Goal: Transaction & Acquisition: Purchase product/service

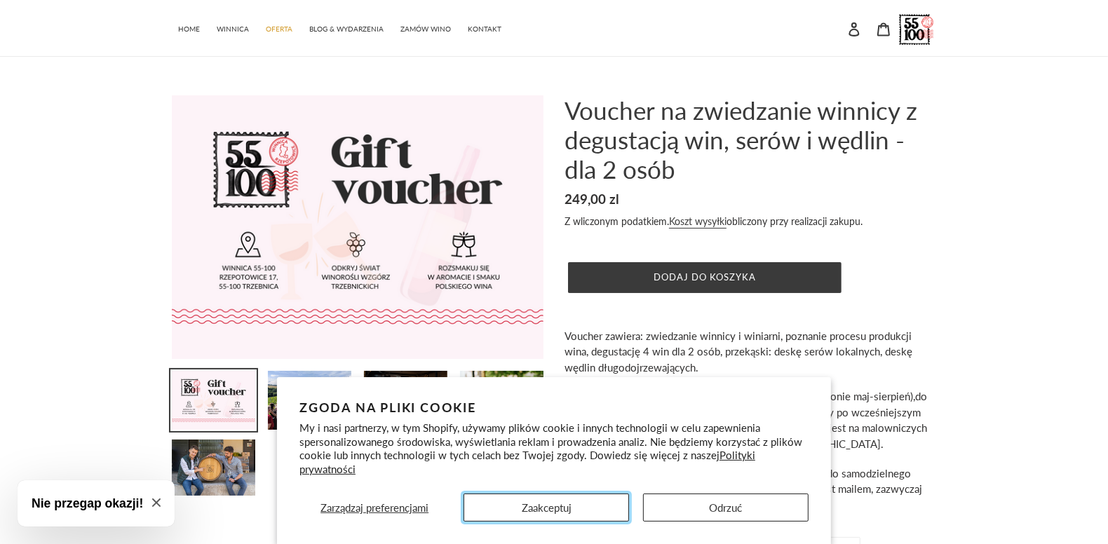
click at [588, 498] on button "Zaakceptuj" at bounding box center [545, 508] width 165 height 28
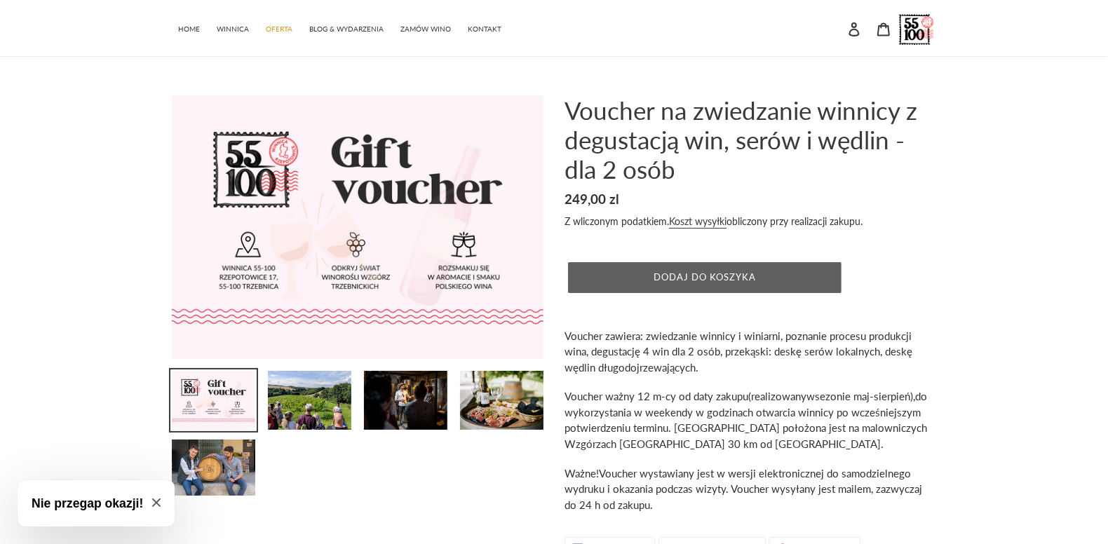
click at [757, 286] on button "Dodaj do koszyka" at bounding box center [704, 277] width 273 height 31
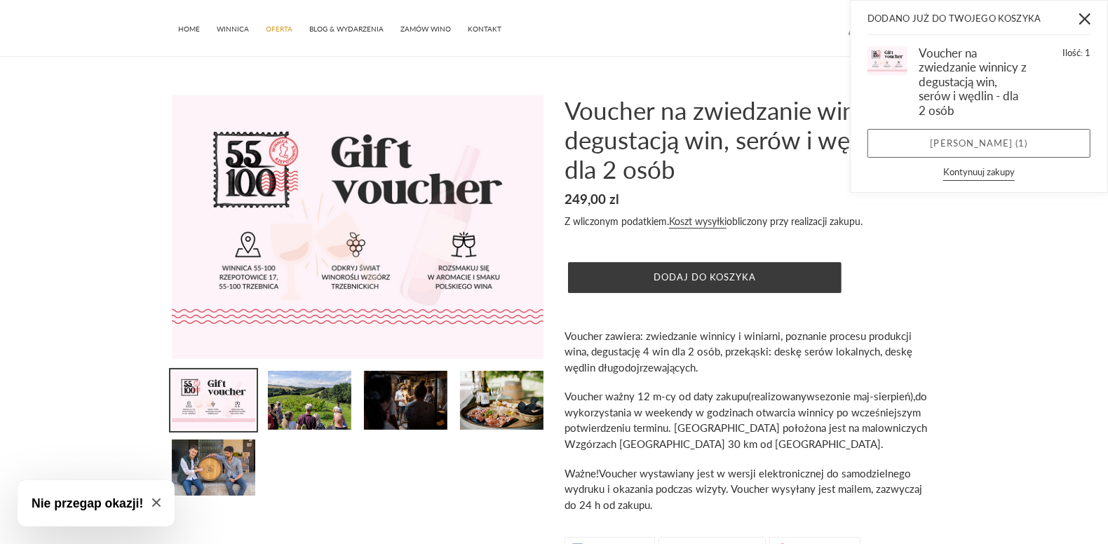
click at [1002, 145] on link "Zobacz koszyk ( 1 )" at bounding box center [978, 143] width 223 height 29
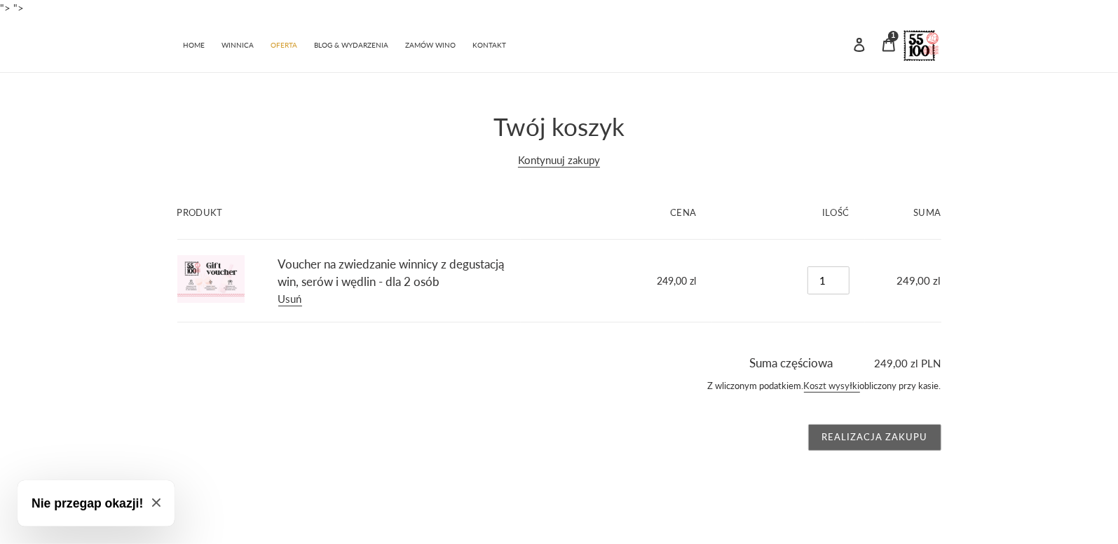
click at [849, 437] on input "Realizacja zakupu" at bounding box center [874, 437] width 133 height 27
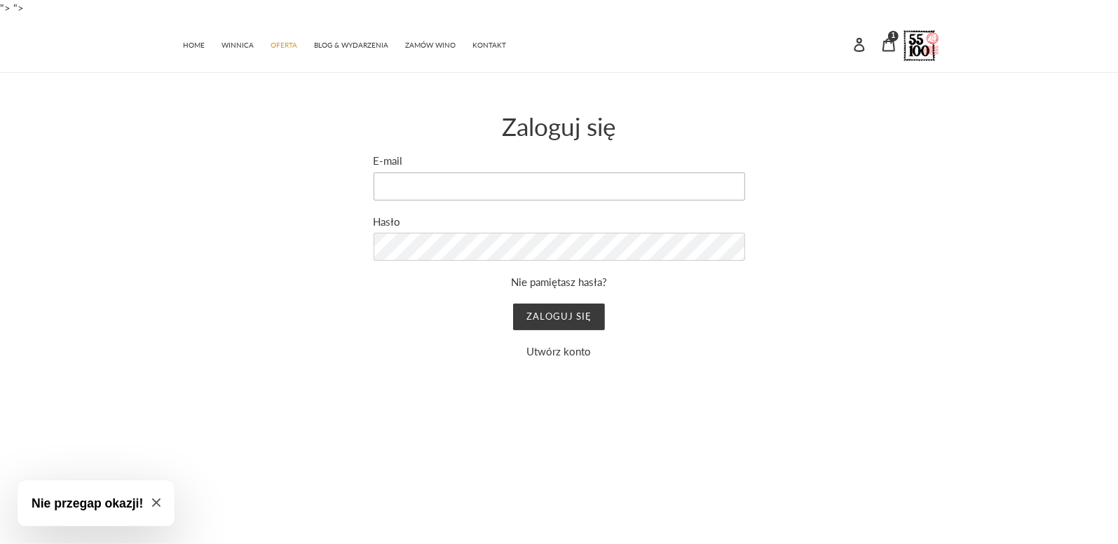
click at [470, 183] on input "E-mail" at bounding box center [560, 186] width 372 height 28
click at [546, 354] on link "Utwórz konto" at bounding box center [559, 351] width 65 height 13
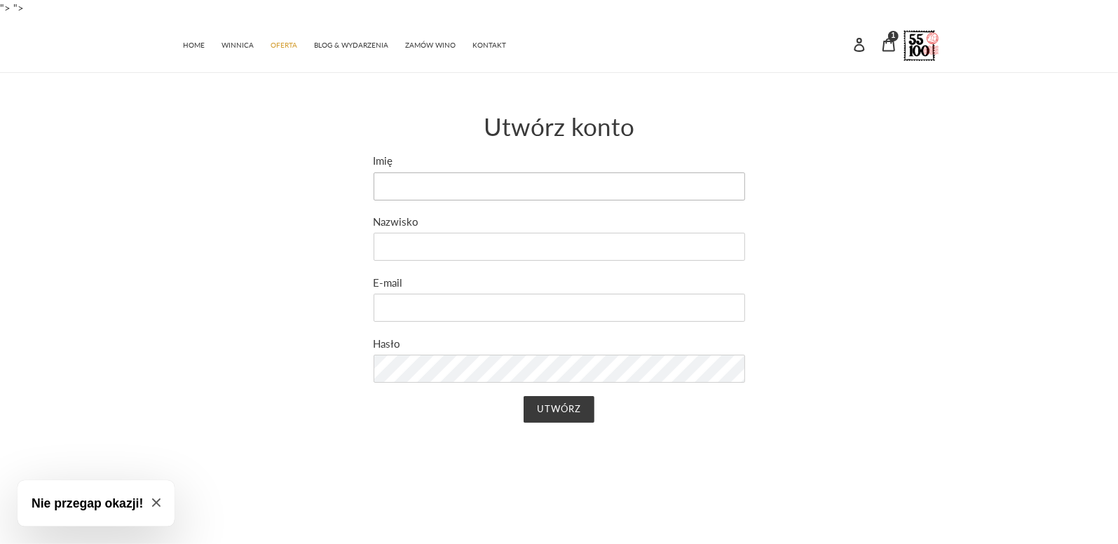
click at [490, 187] on input "Imię" at bounding box center [560, 186] width 372 height 28
click at [454, 177] on input "Imię" at bounding box center [560, 186] width 372 height 28
type input "ALEKSANDRA"
type input "MENSFELD"
type input "olkagalach@wp.pl"
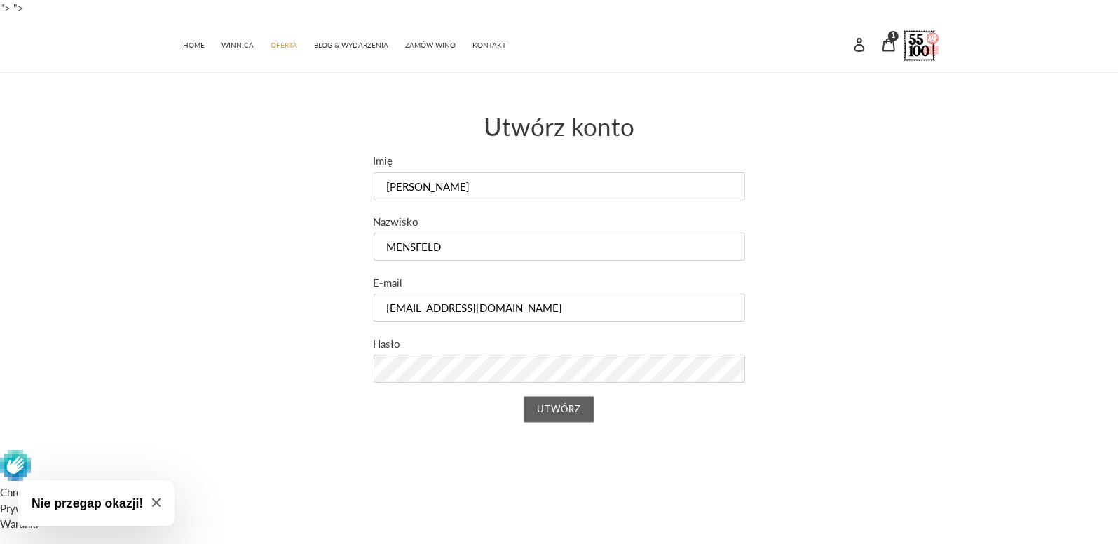
click at [550, 412] on input "Utwórz" at bounding box center [559, 409] width 71 height 27
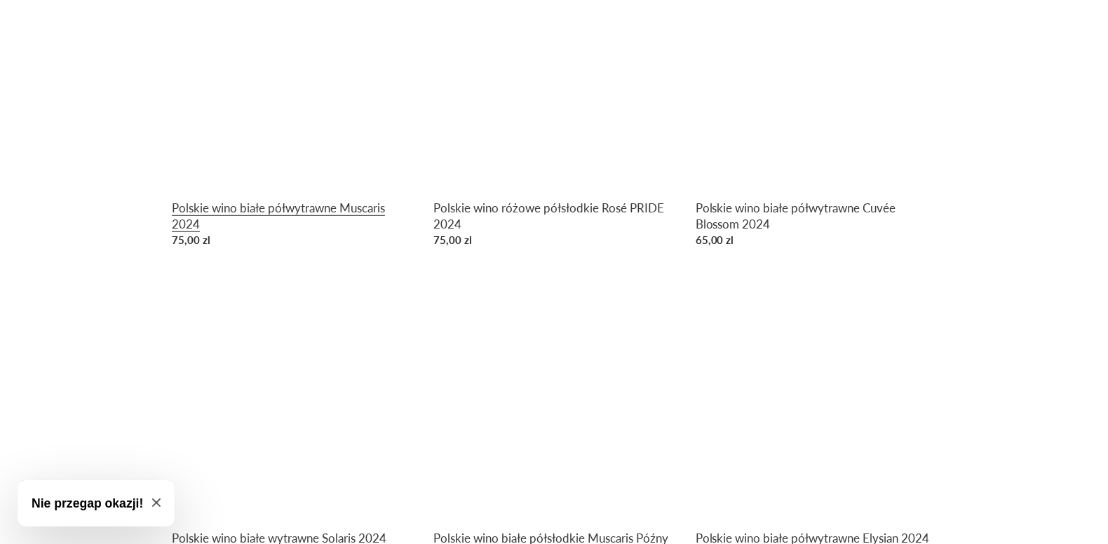
scroll to position [701, 0]
